Goal: Task Accomplishment & Management: Manage account settings

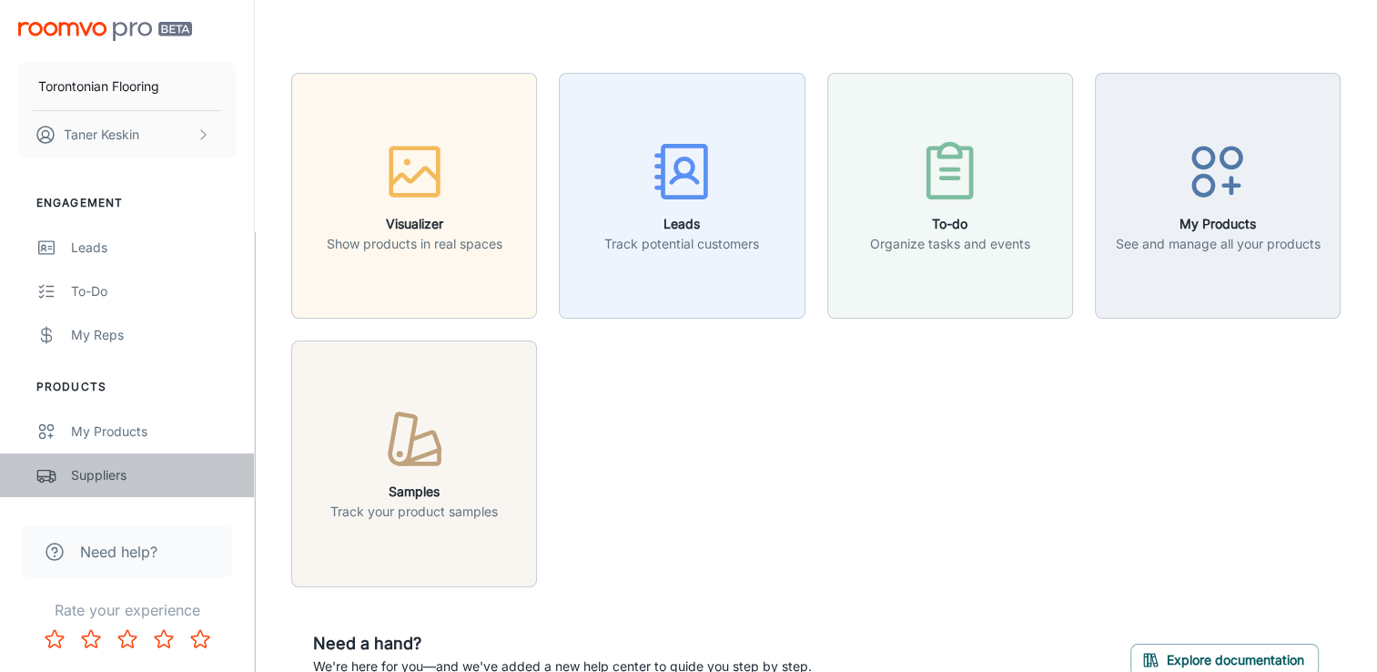
click at [93, 475] on div "Suppliers" at bounding box center [153, 475] width 165 height 20
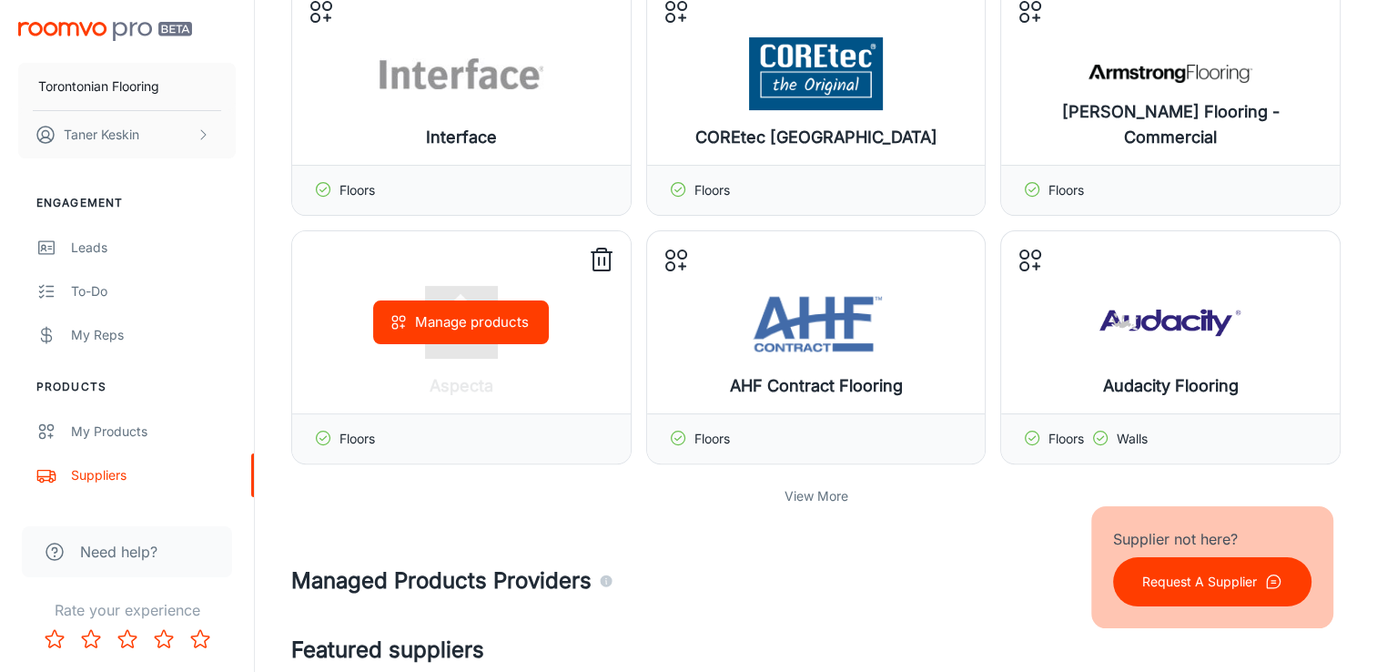
scroll to position [455, 0]
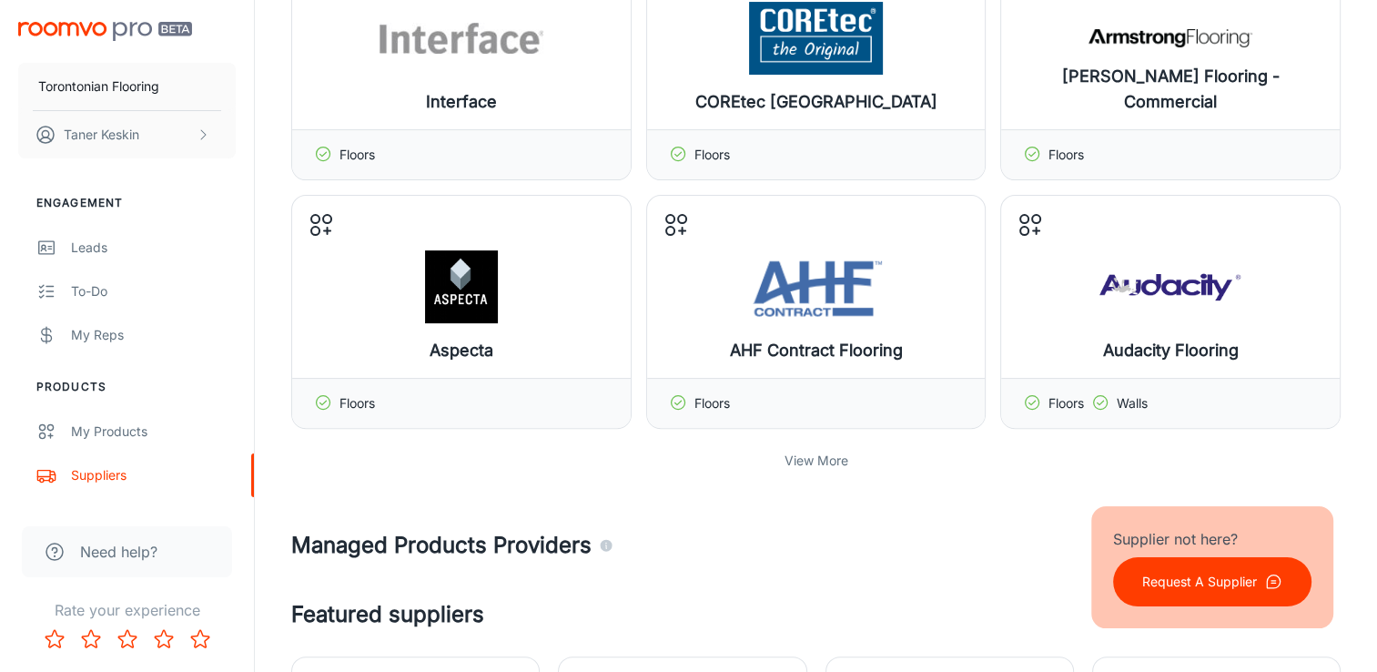
click at [805, 456] on p "View More" at bounding box center [816, 460] width 64 height 20
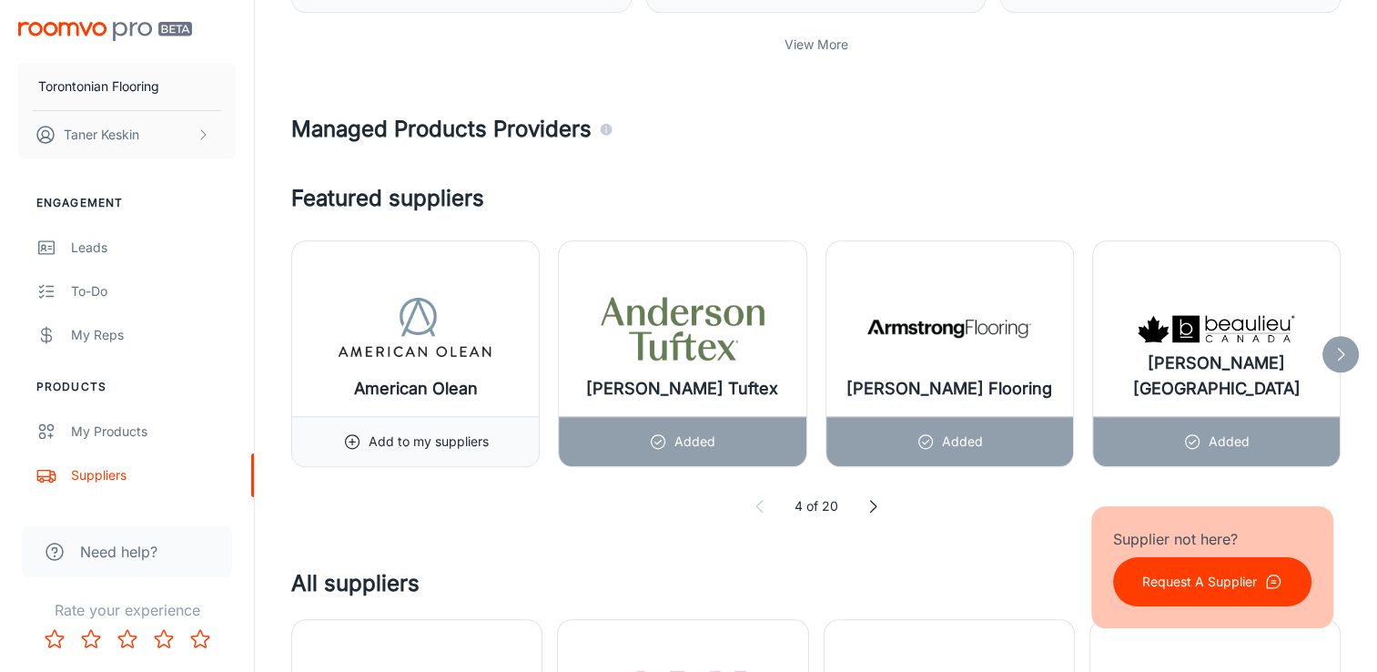
scroll to position [1668, 0]
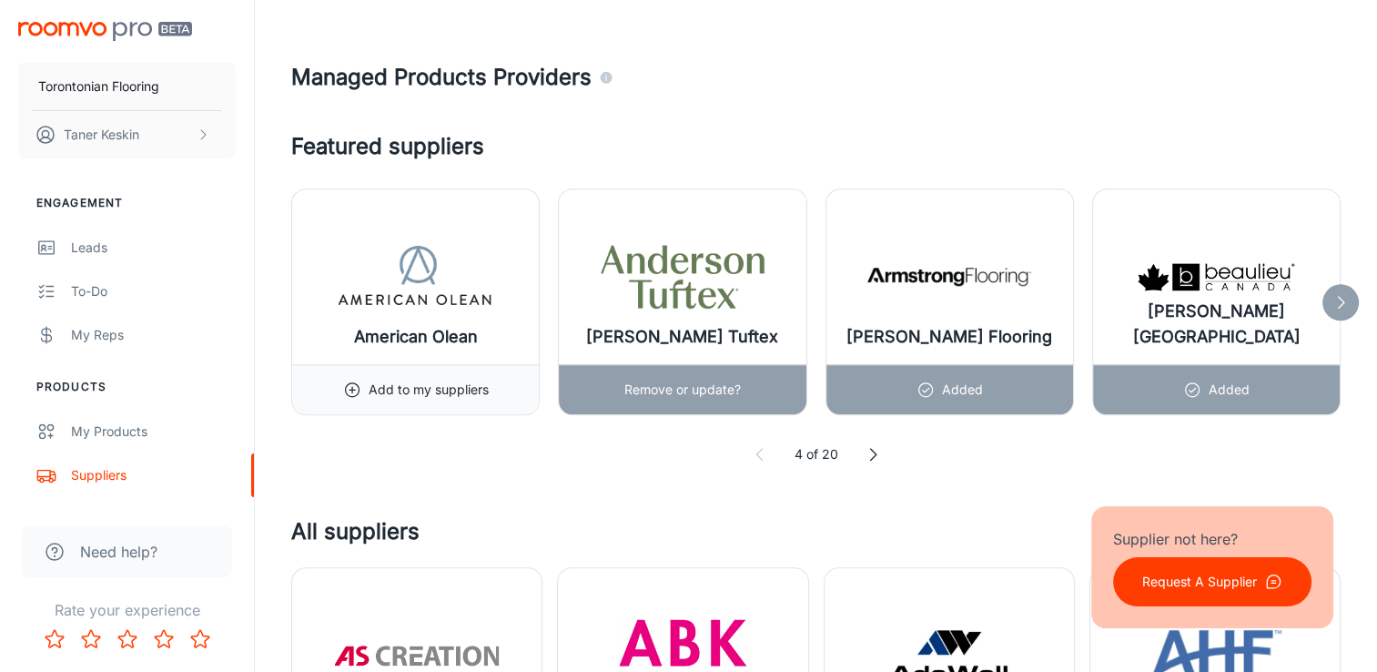
click at [684, 386] on p "Remove or update?" at bounding box center [682, 389] width 116 height 20
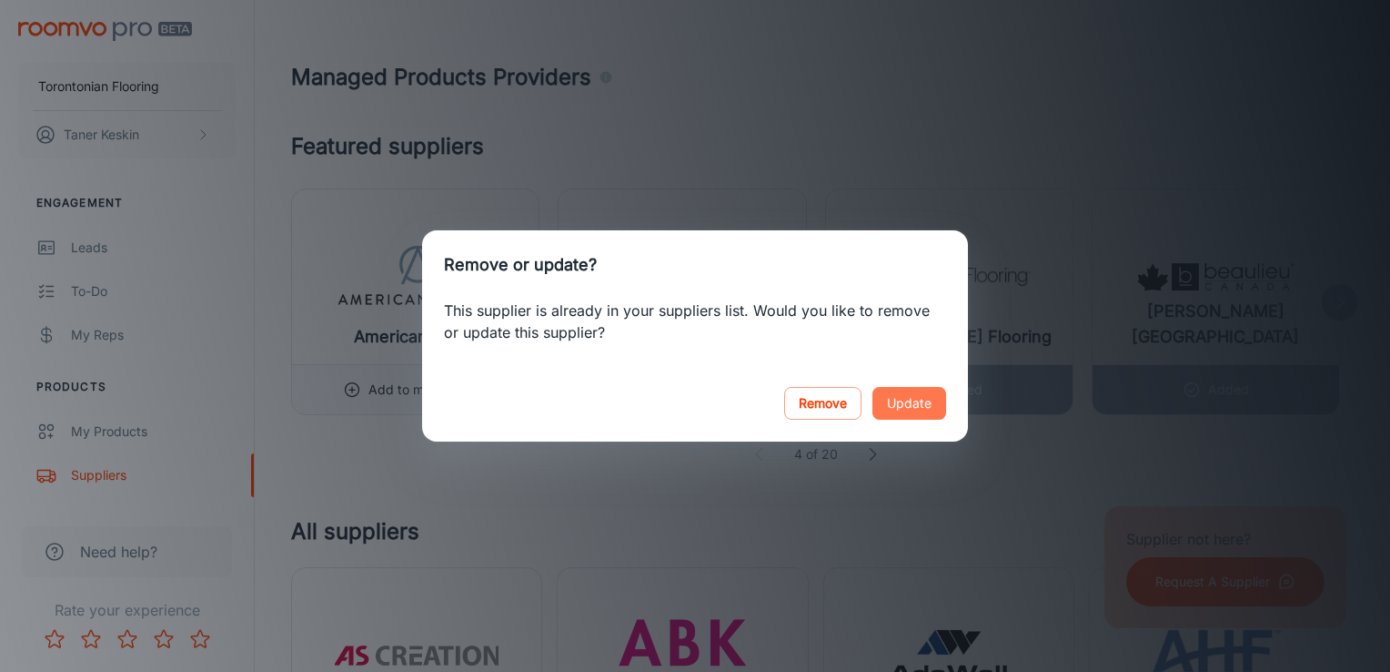
click at [904, 402] on button "Update" at bounding box center [910, 403] width 74 height 33
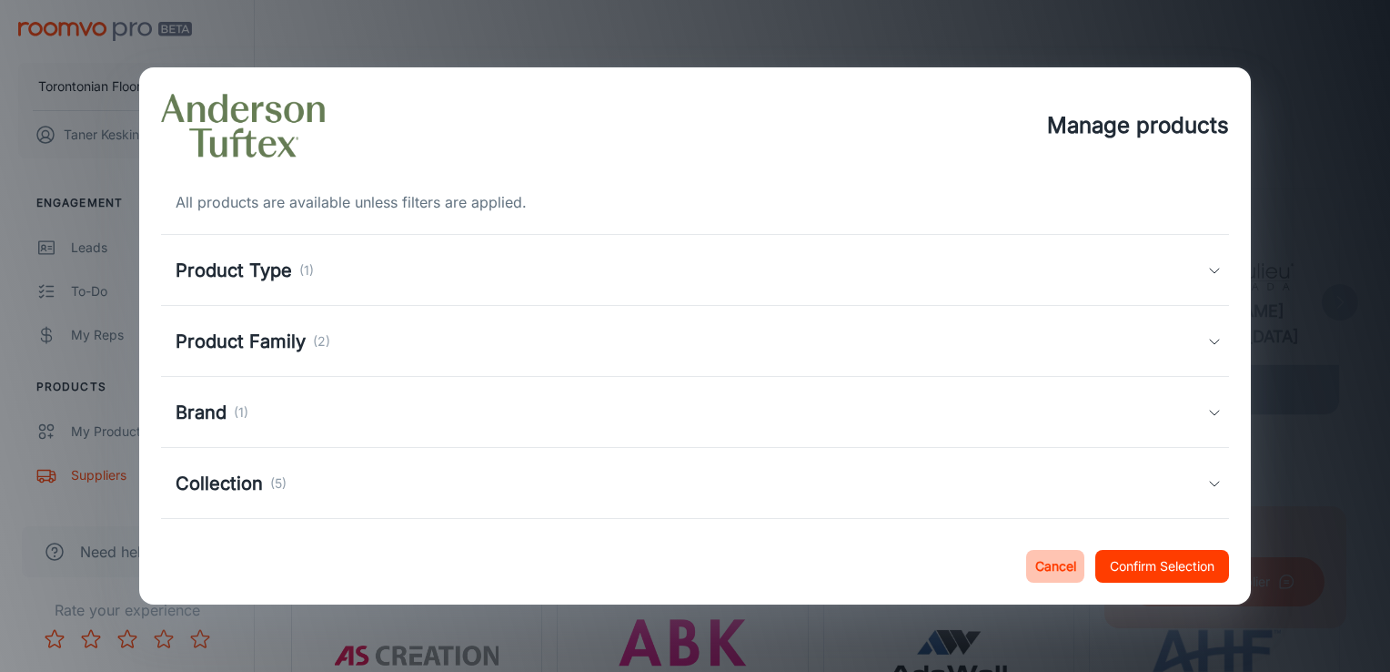
click at [1047, 570] on button "Cancel" at bounding box center [1055, 566] width 58 height 33
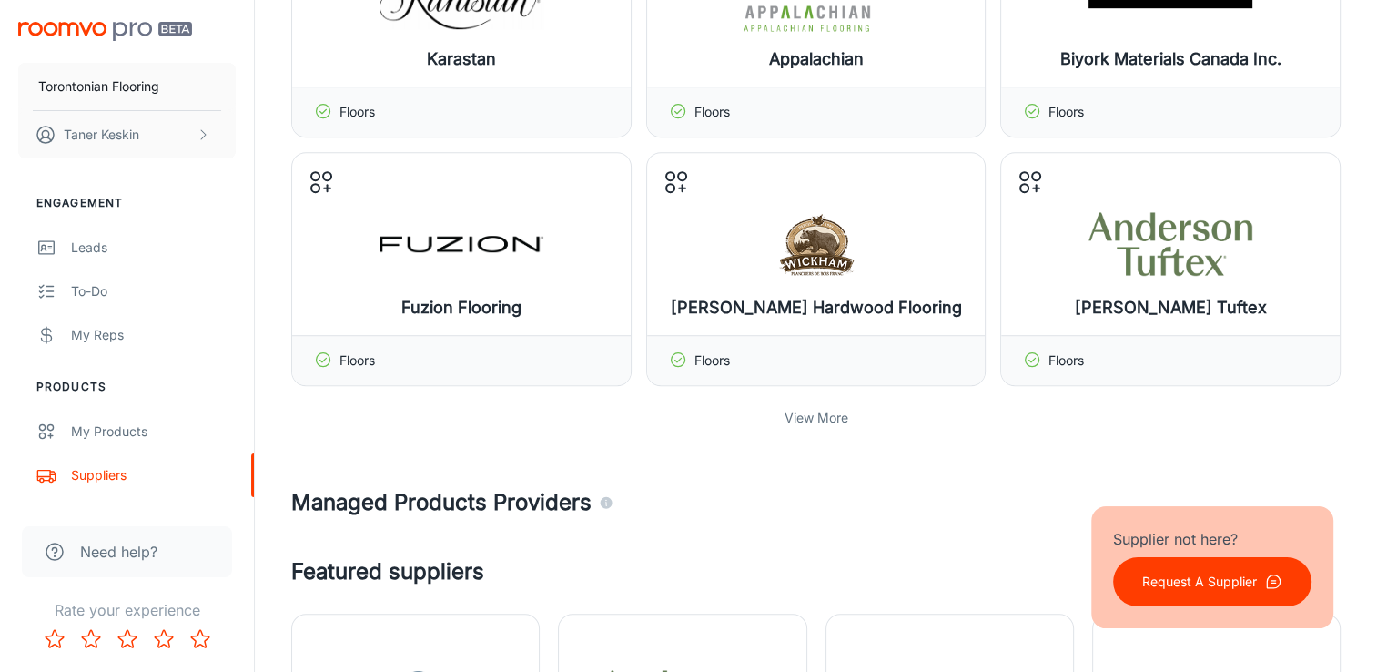
scroll to position [1213, 0]
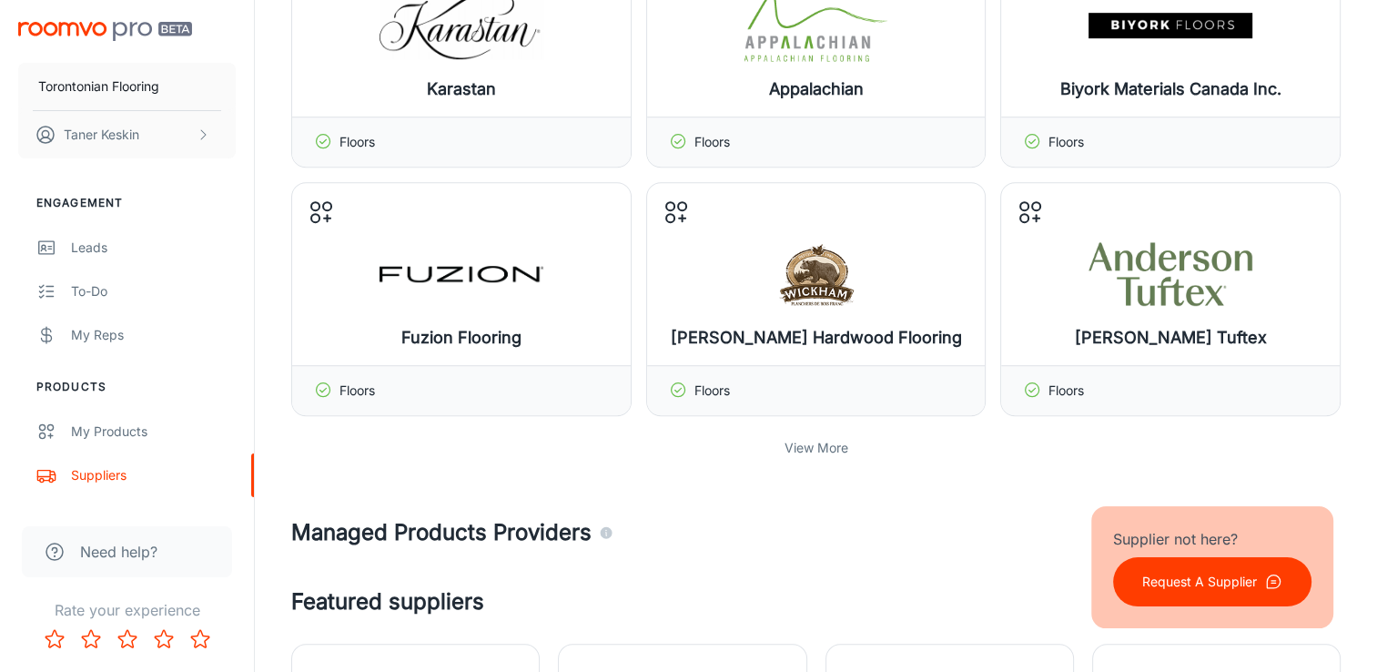
click at [803, 443] on p "View More" at bounding box center [816, 448] width 64 height 20
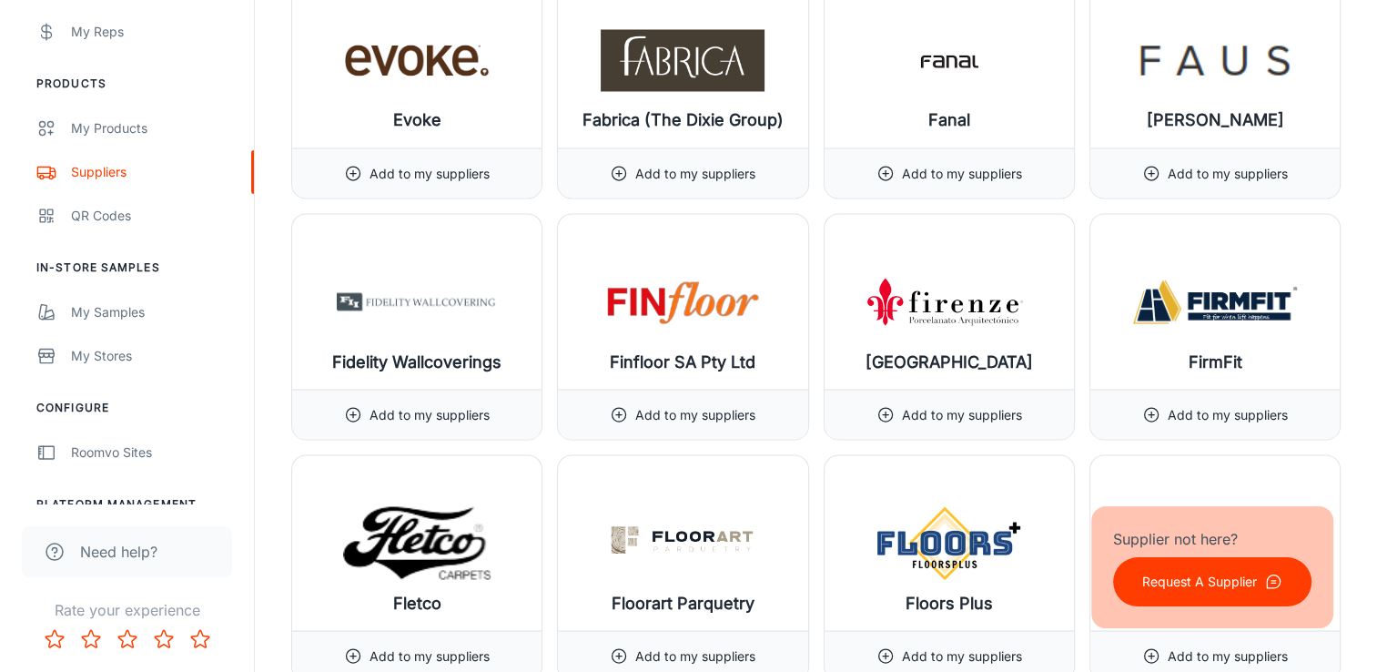
scroll to position [10160, 0]
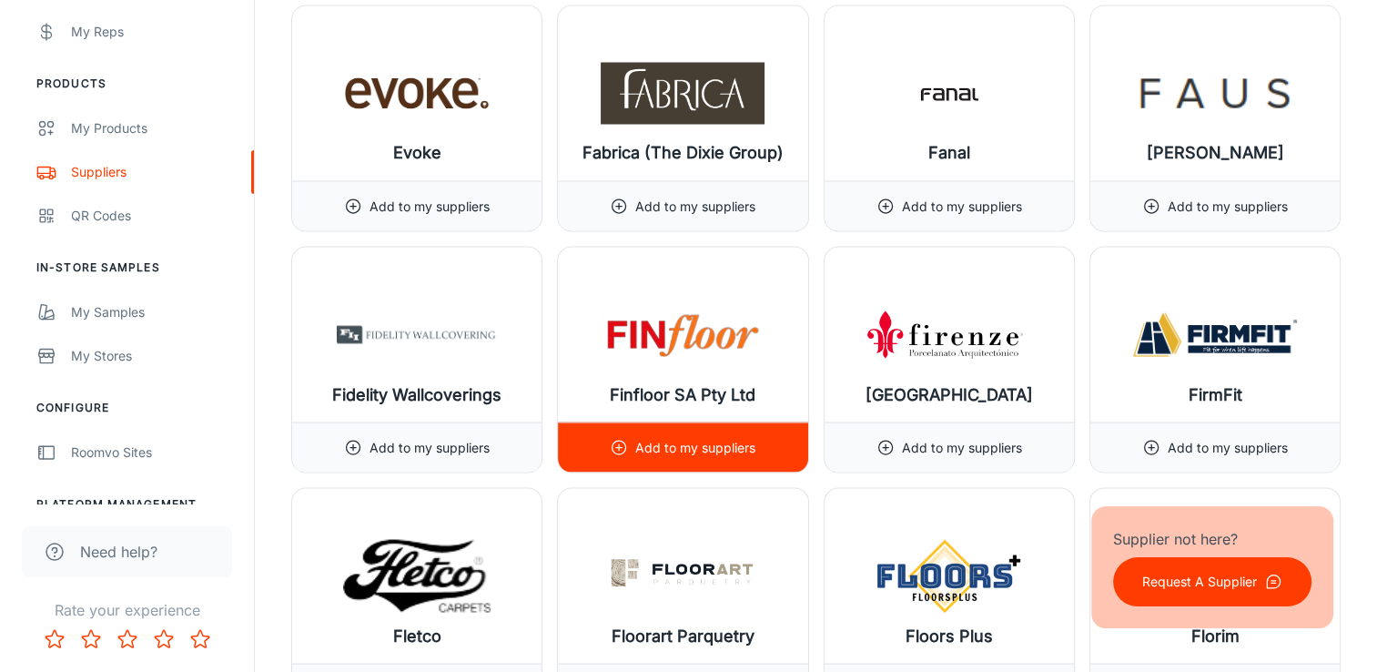
click at [666, 437] on p "Add to my suppliers" at bounding box center [695, 447] width 120 height 20
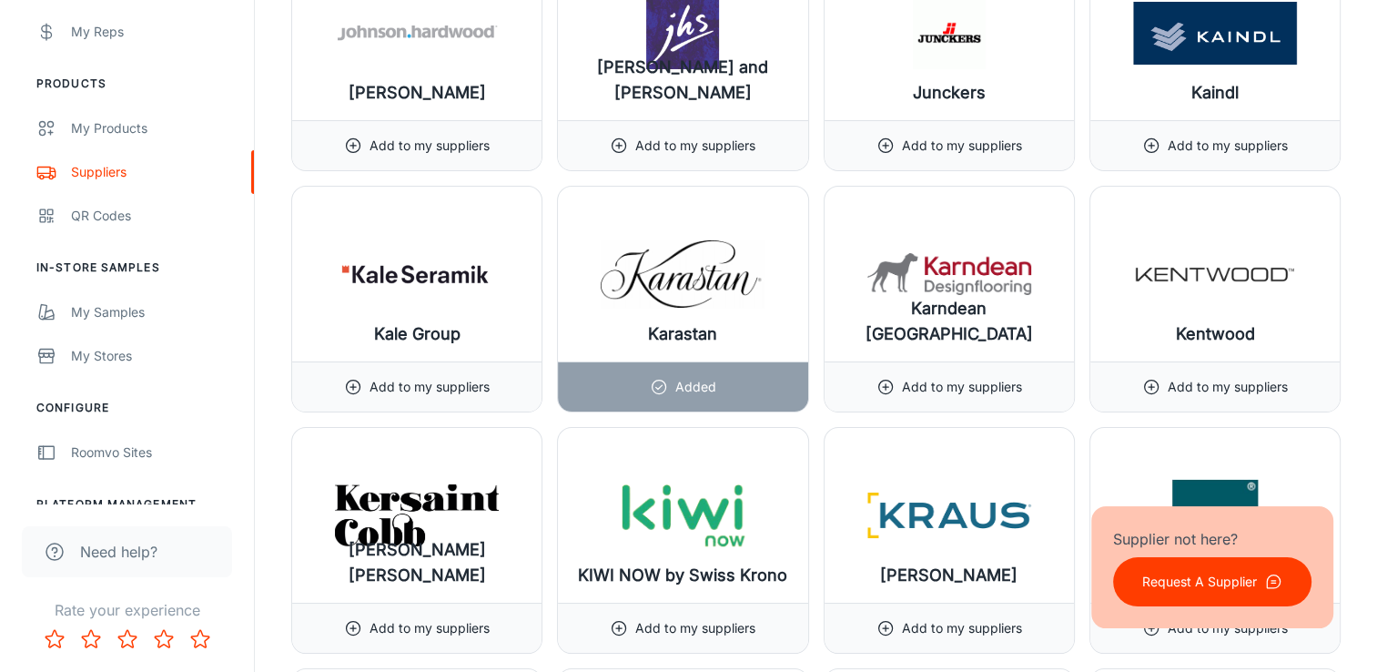
scroll to position [13649, 0]
